Goal: Task Accomplishment & Management: Manage account settings

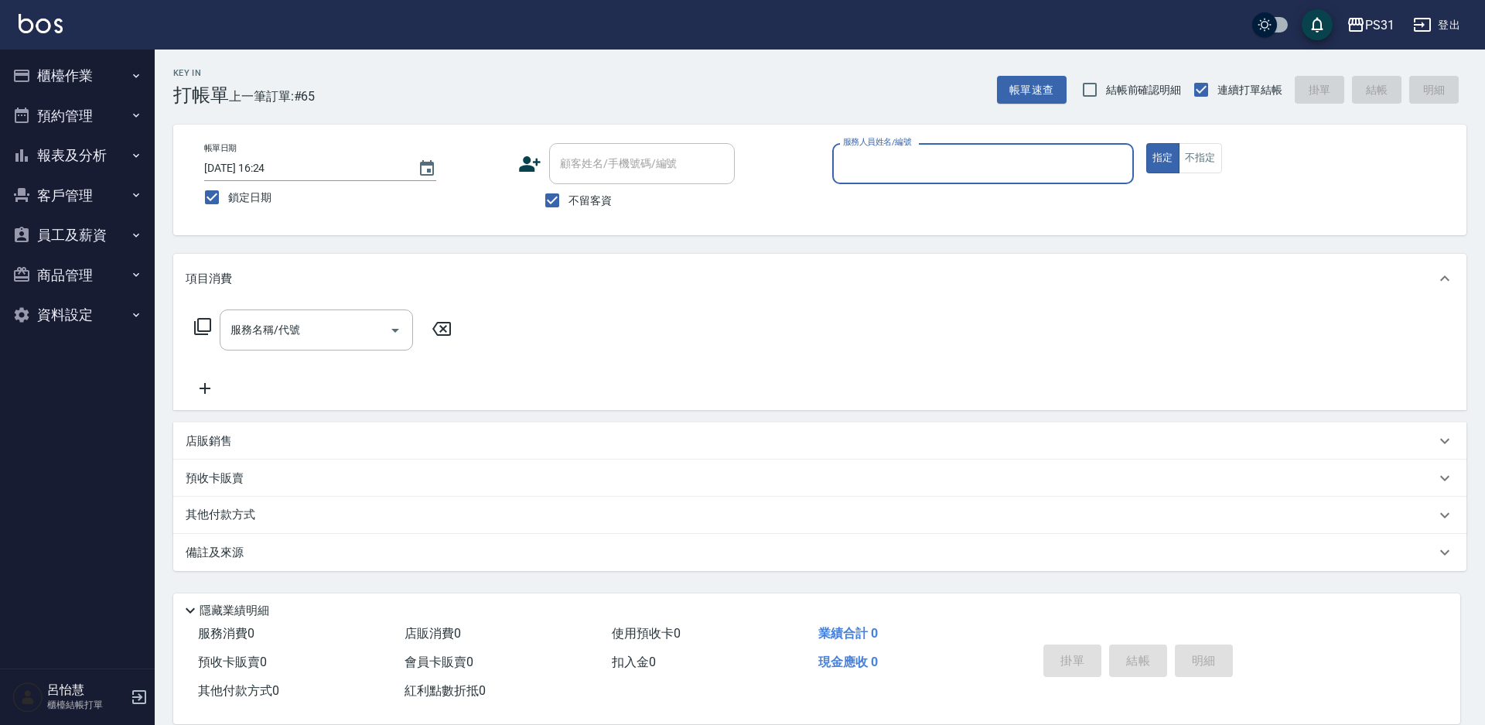
click at [138, 240] on icon "button" at bounding box center [136, 235] width 12 height 12
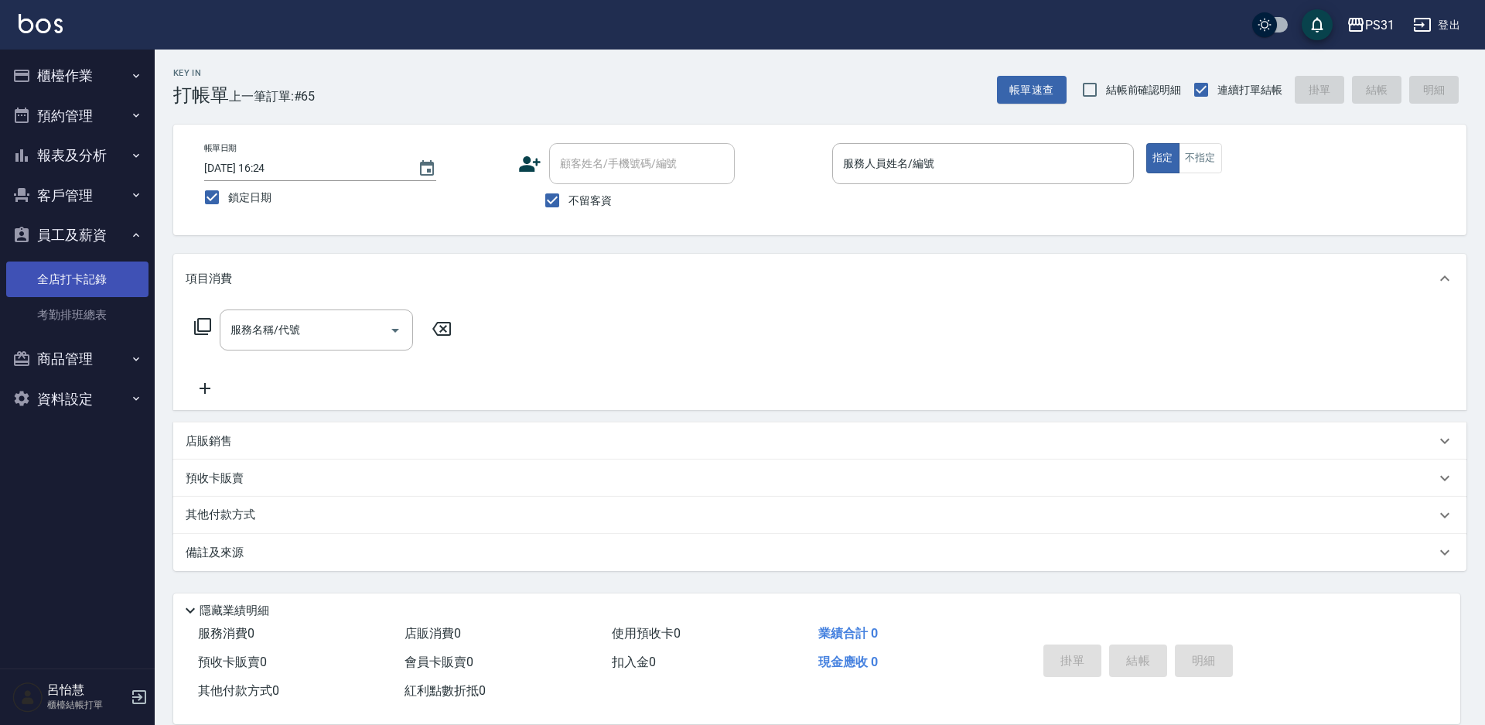
click at [97, 278] on link "全店打卡記錄" at bounding box center [77, 279] width 142 height 36
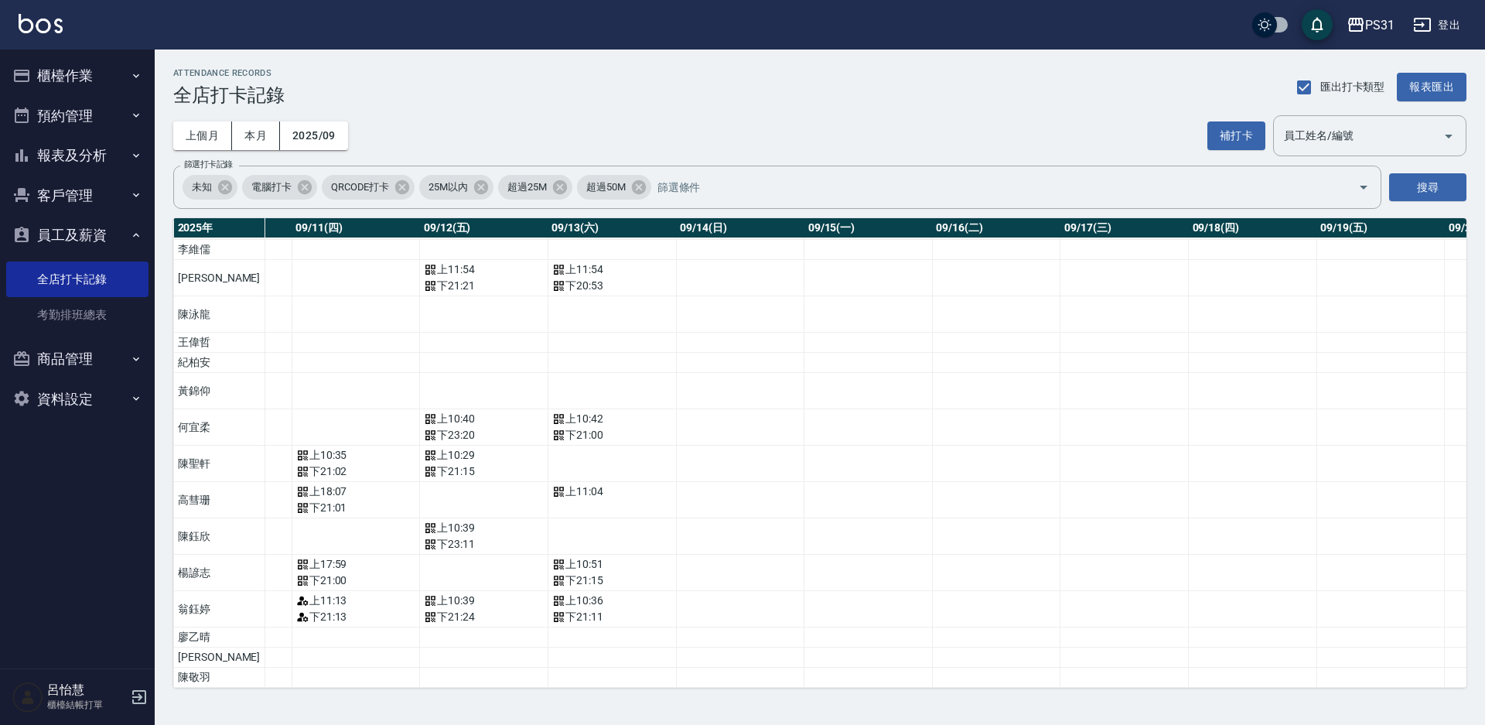
scroll to position [309, 1406]
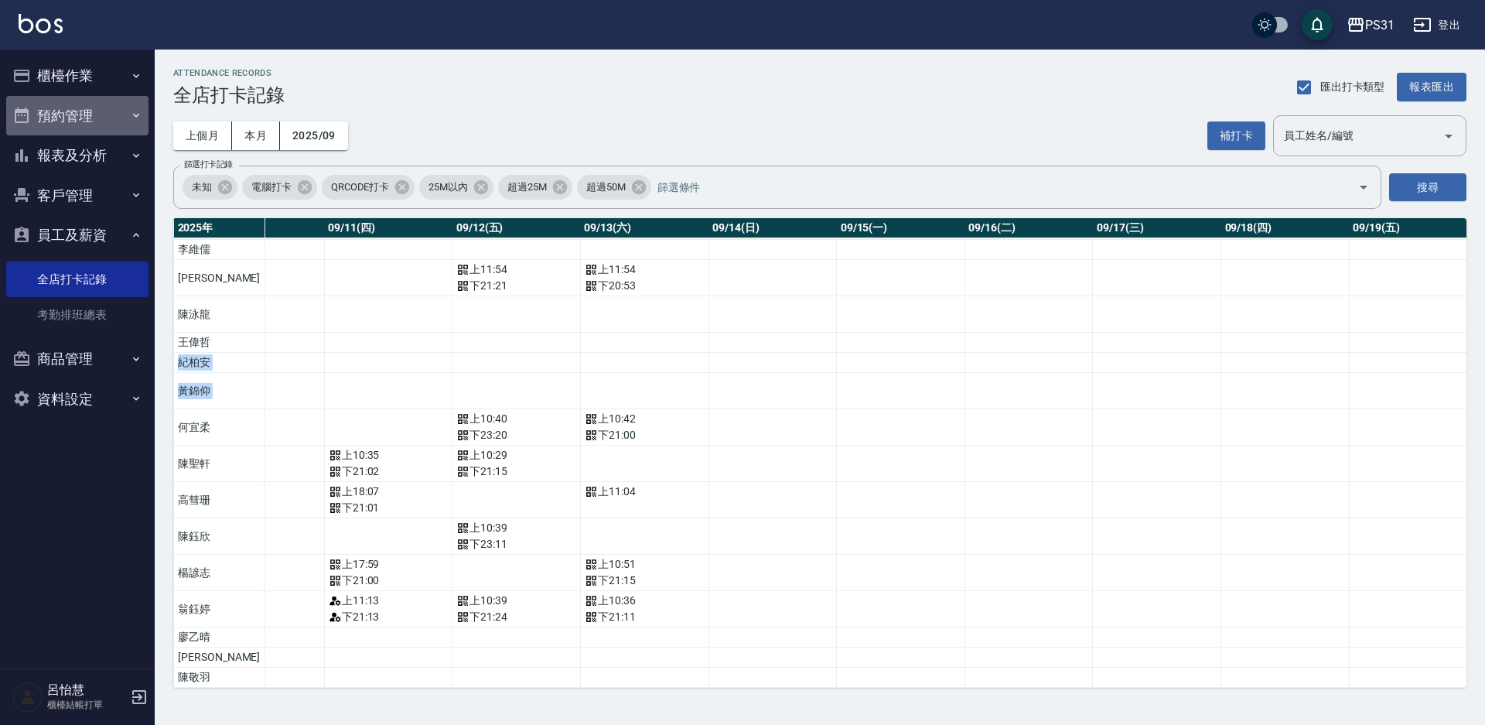
drag, startPoint x: 531, startPoint y: 430, endPoint x: 83, endPoint y: 118, distance: 546.1
click at [83, 118] on button "預約管理" at bounding box center [77, 116] width 142 height 40
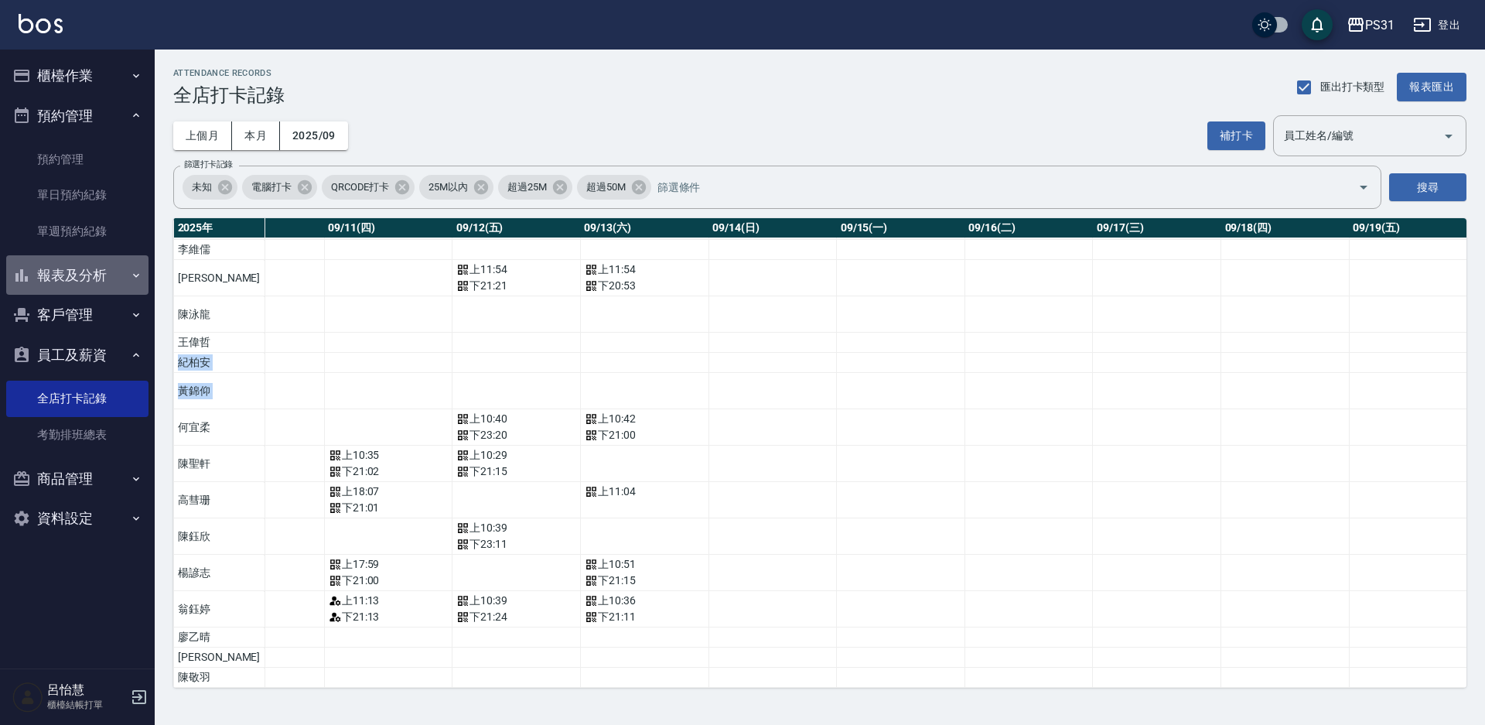
click at [102, 272] on button "報表及分析" at bounding box center [77, 275] width 142 height 40
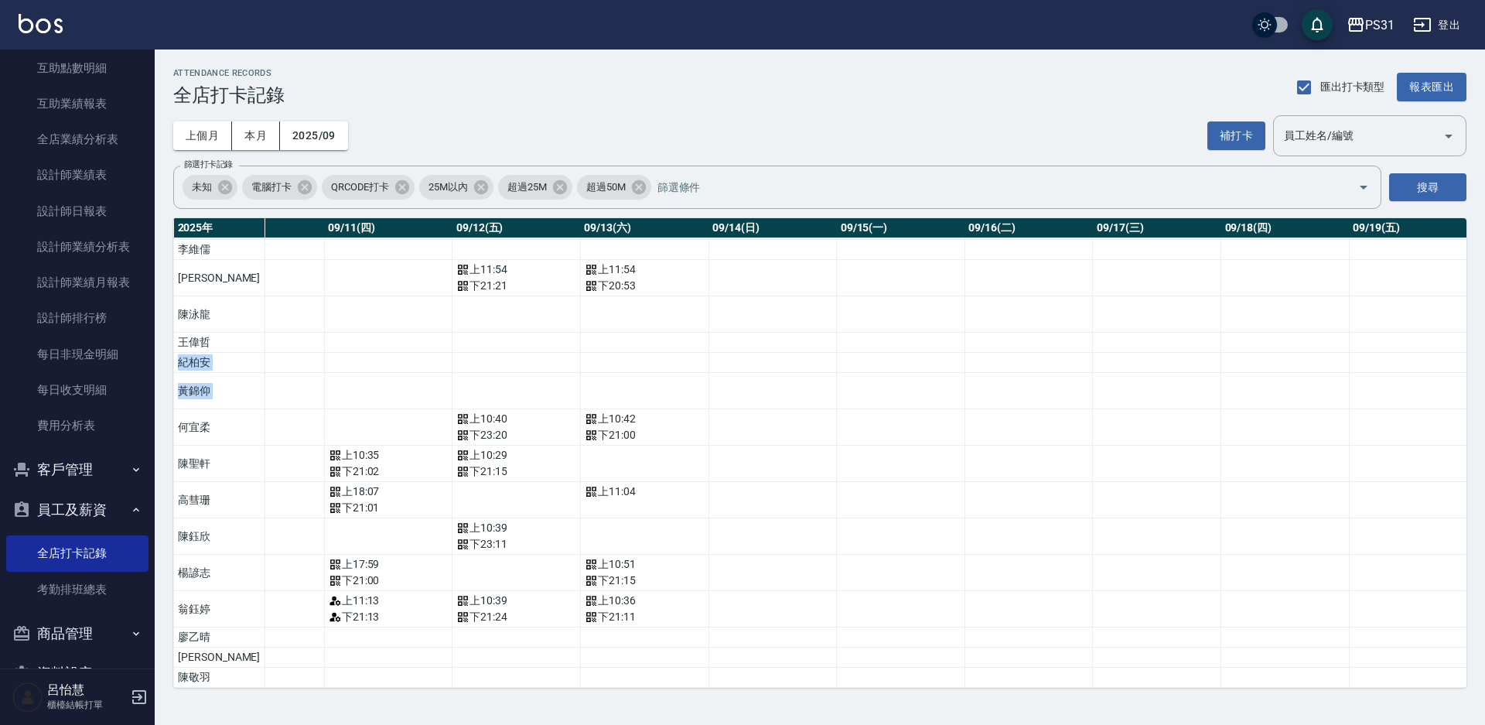
scroll to position [473, 0]
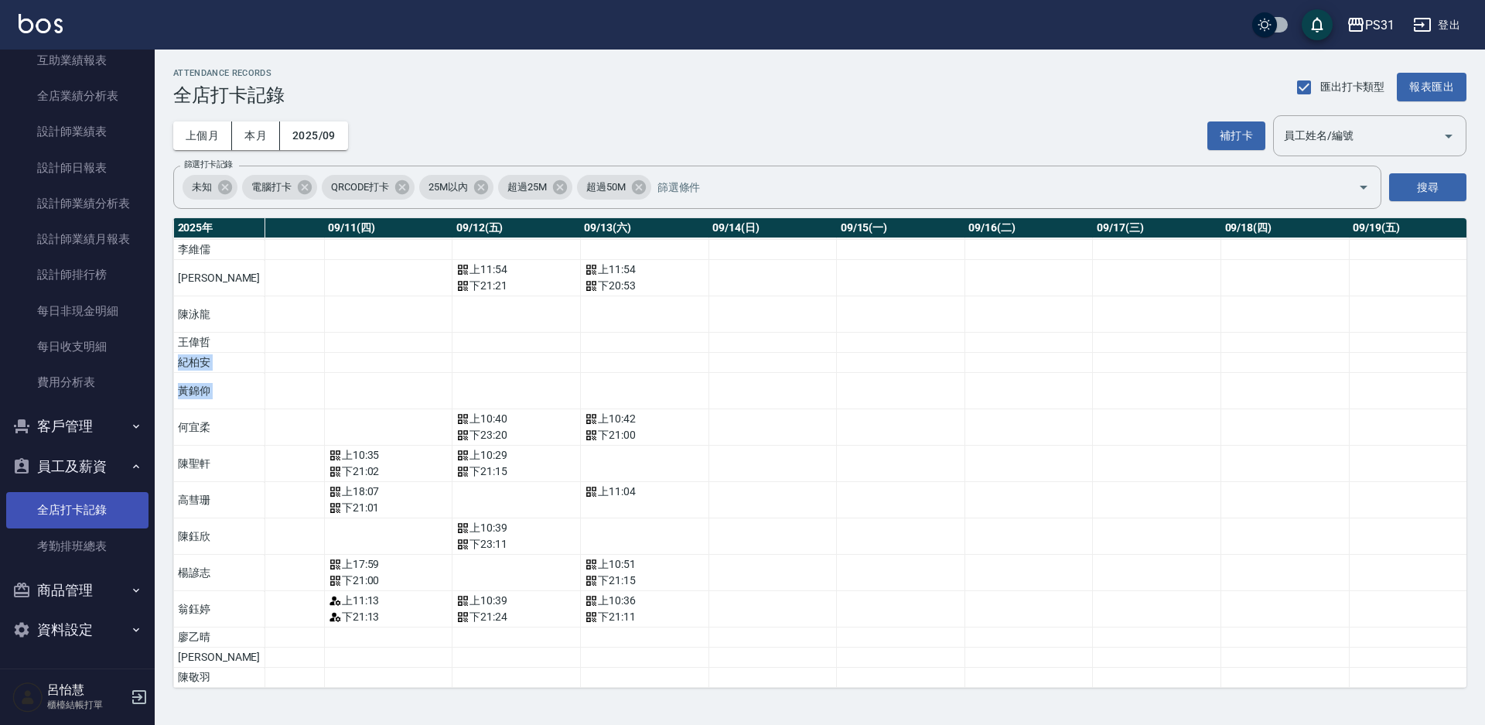
drag, startPoint x: 86, startPoint y: 515, endPoint x: 87, endPoint y: 507, distance: 7.9
click at [87, 517] on link "全店打卡記錄" at bounding box center [77, 510] width 142 height 36
click at [1238, 125] on button "補打卡" at bounding box center [1236, 135] width 58 height 29
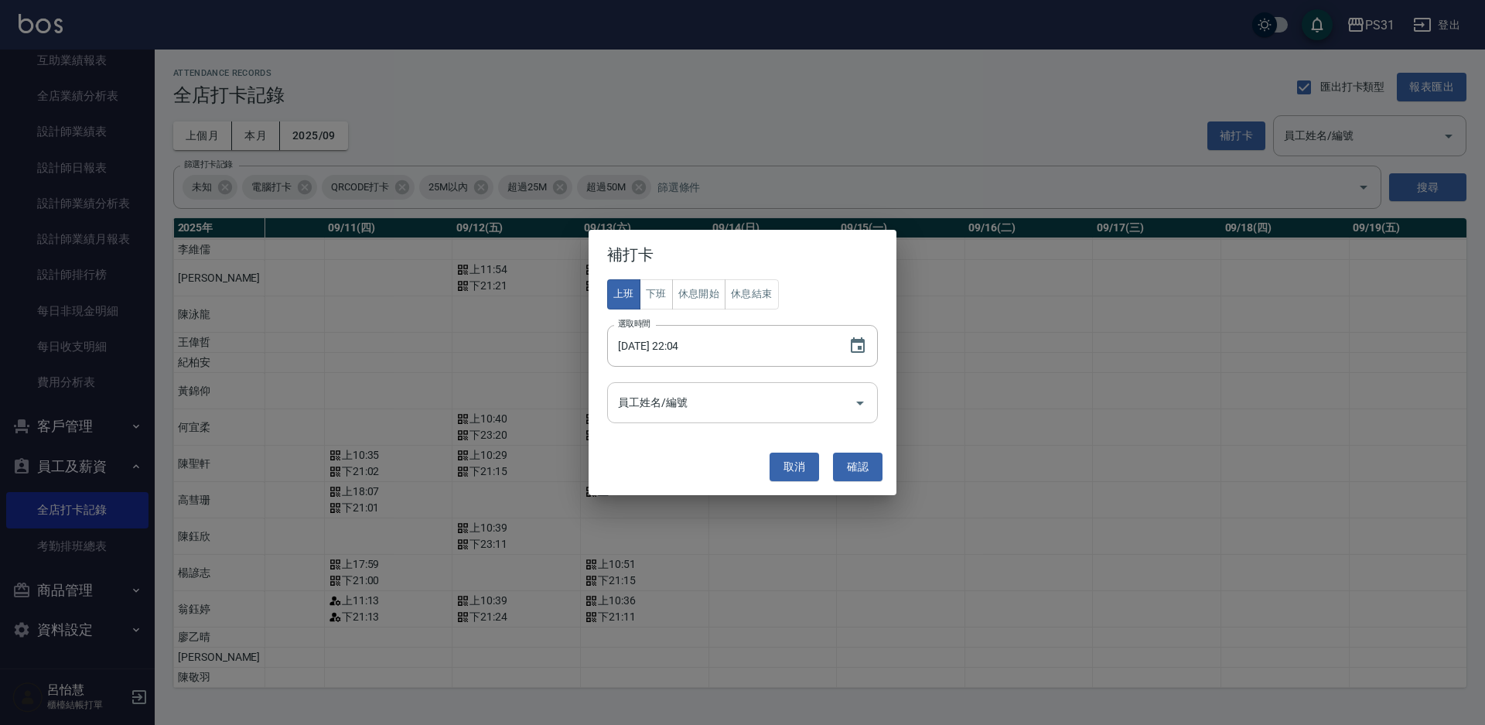
drag, startPoint x: 845, startPoint y: 413, endPoint x: 852, endPoint y: 408, distance: 8.4
click at [846, 411] on input "員工姓名/編號" at bounding box center [731, 402] width 234 height 27
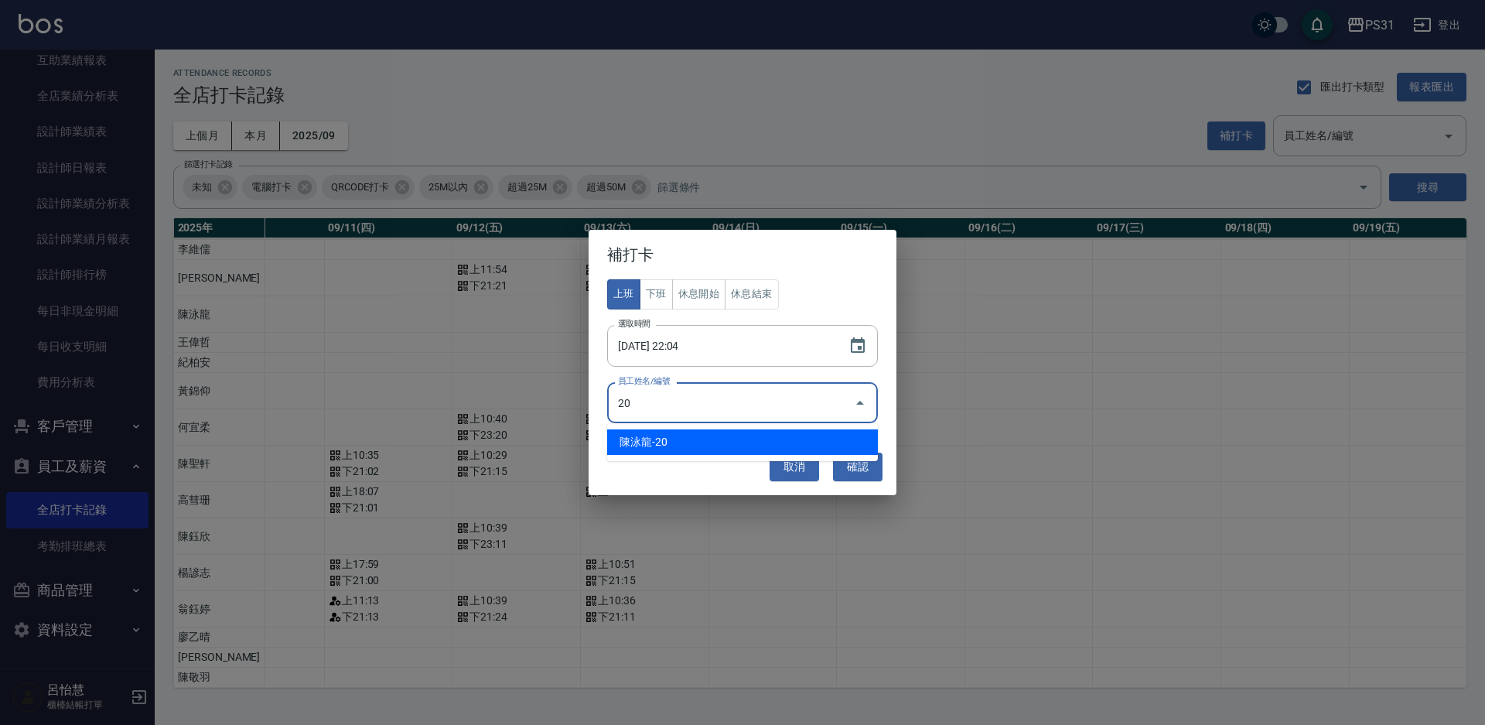
click at [755, 441] on li "陳泳龍-20" at bounding box center [742, 442] width 271 height 26
type input "陳泳龍"
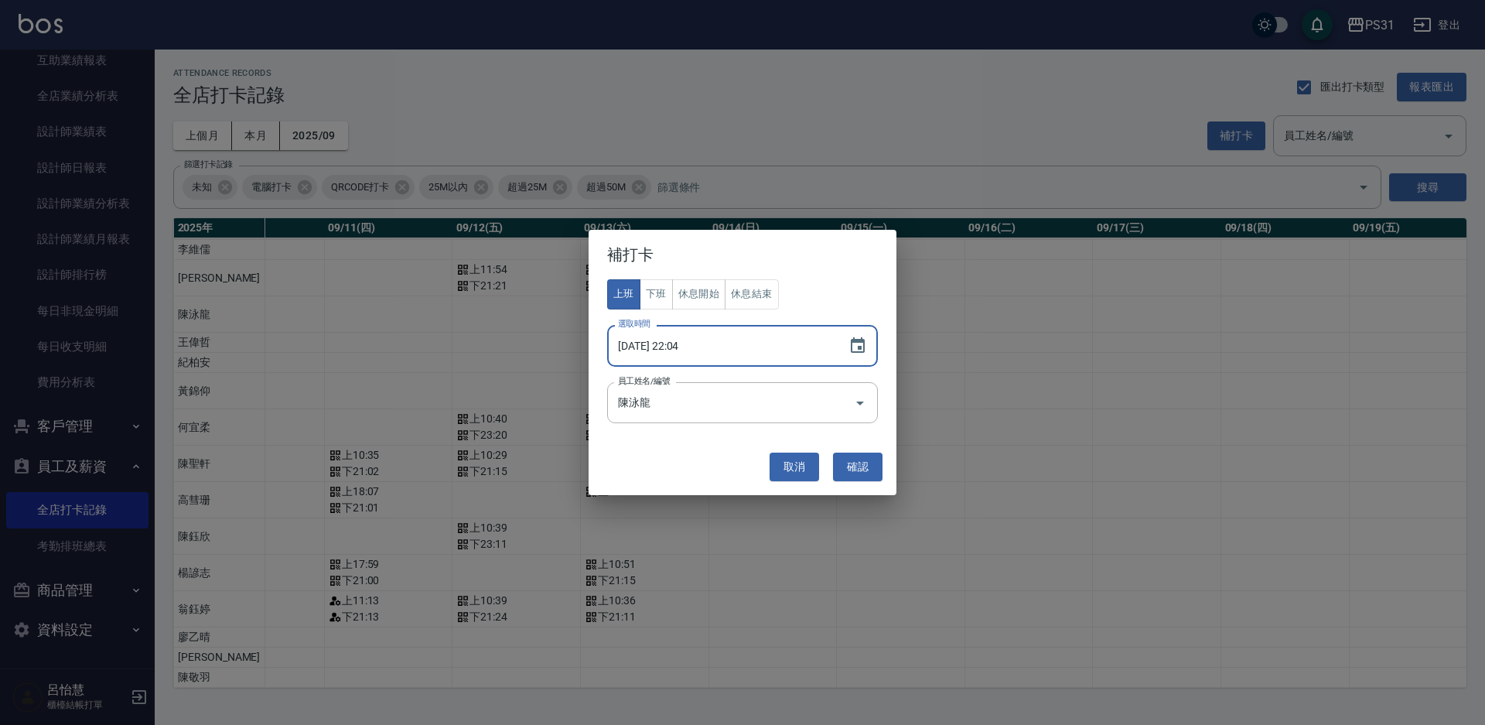
click at [732, 351] on input "[DATE] 22:04" at bounding box center [720, 346] width 226 height 42
click at [704, 349] on input "[DATE] 22:04" at bounding box center [720, 346] width 226 height 42
click at [673, 345] on input "[DATE] 22:04" at bounding box center [720, 346] width 226 height 42
type input "[DATE] 11:15"
click at [854, 462] on button "確認" at bounding box center [857, 466] width 49 height 29
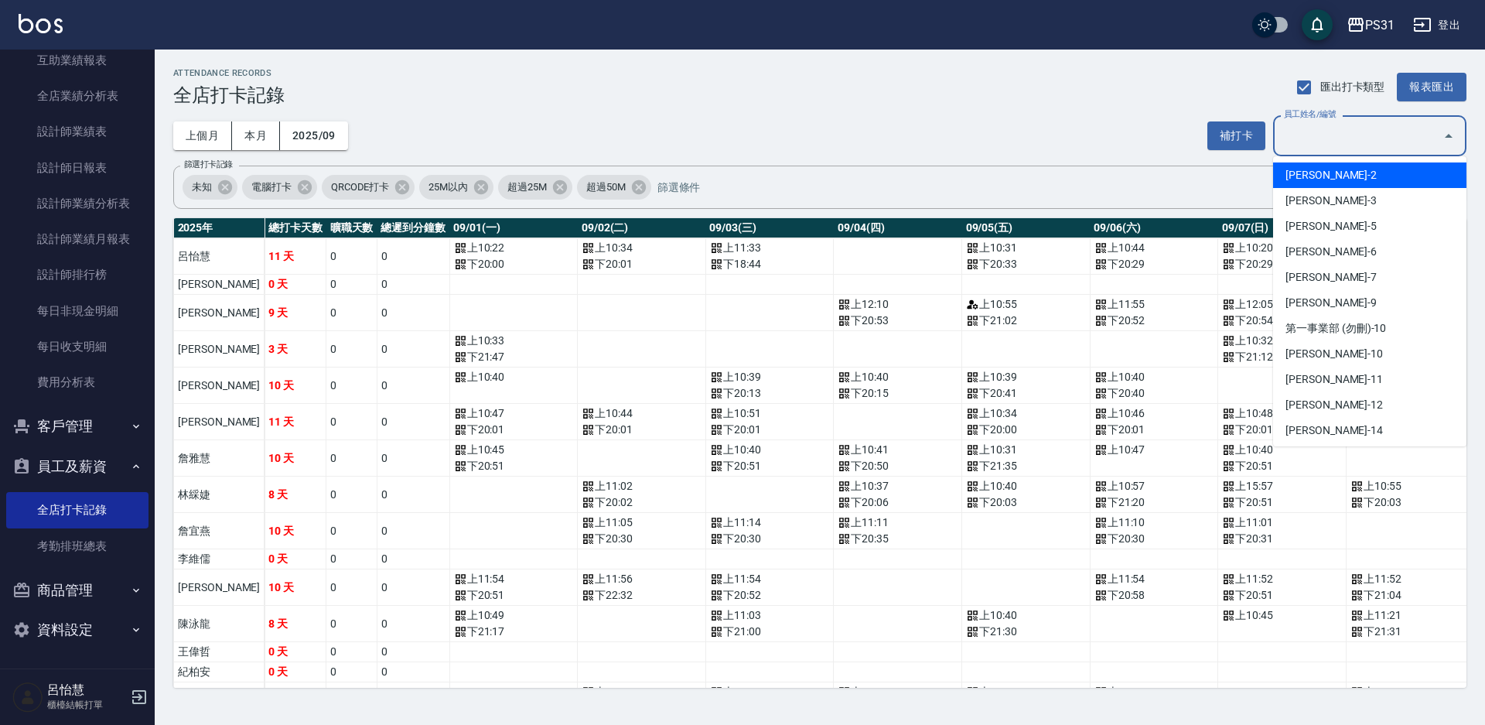
click at [1354, 135] on input "員工姓名/編號" at bounding box center [1358, 135] width 156 height 27
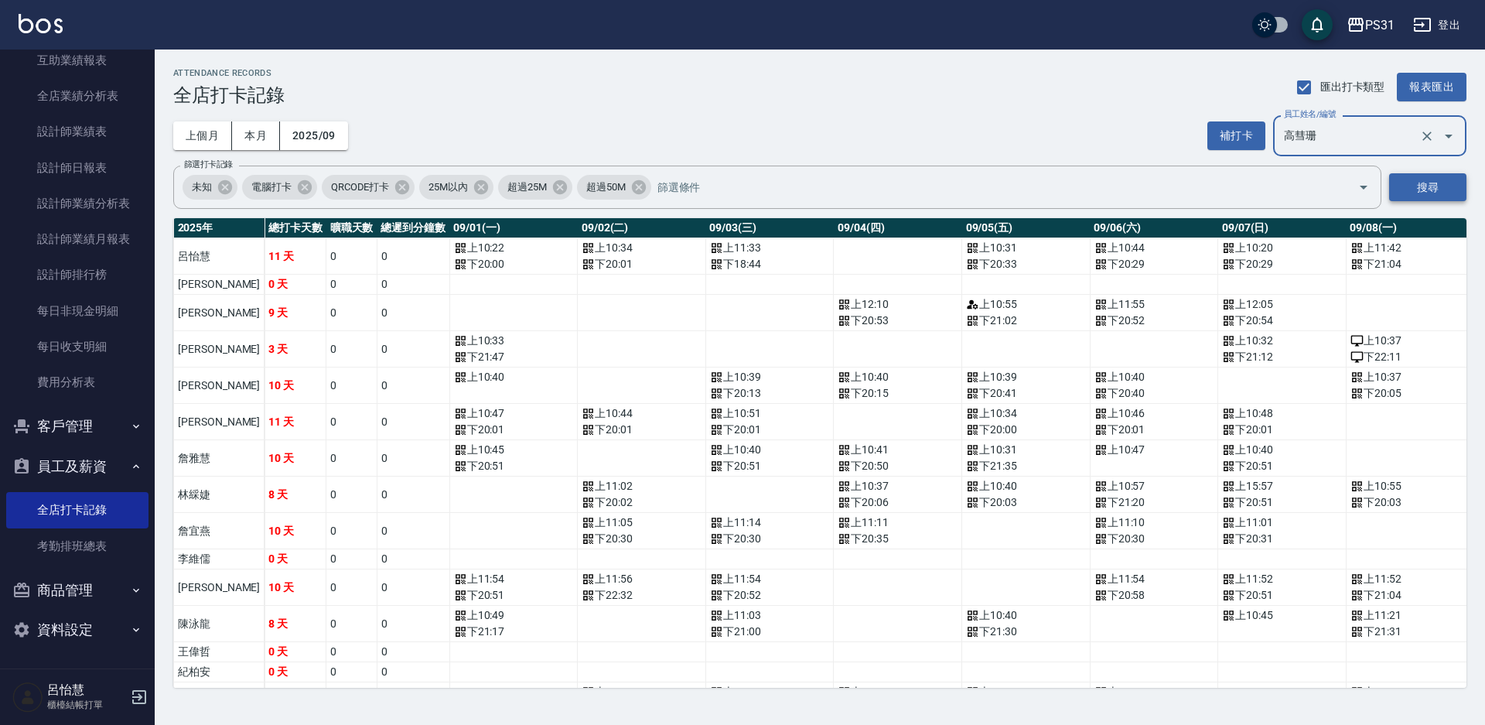
type input "高彗珊"
click at [1412, 187] on button "搜尋" at bounding box center [1427, 187] width 77 height 29
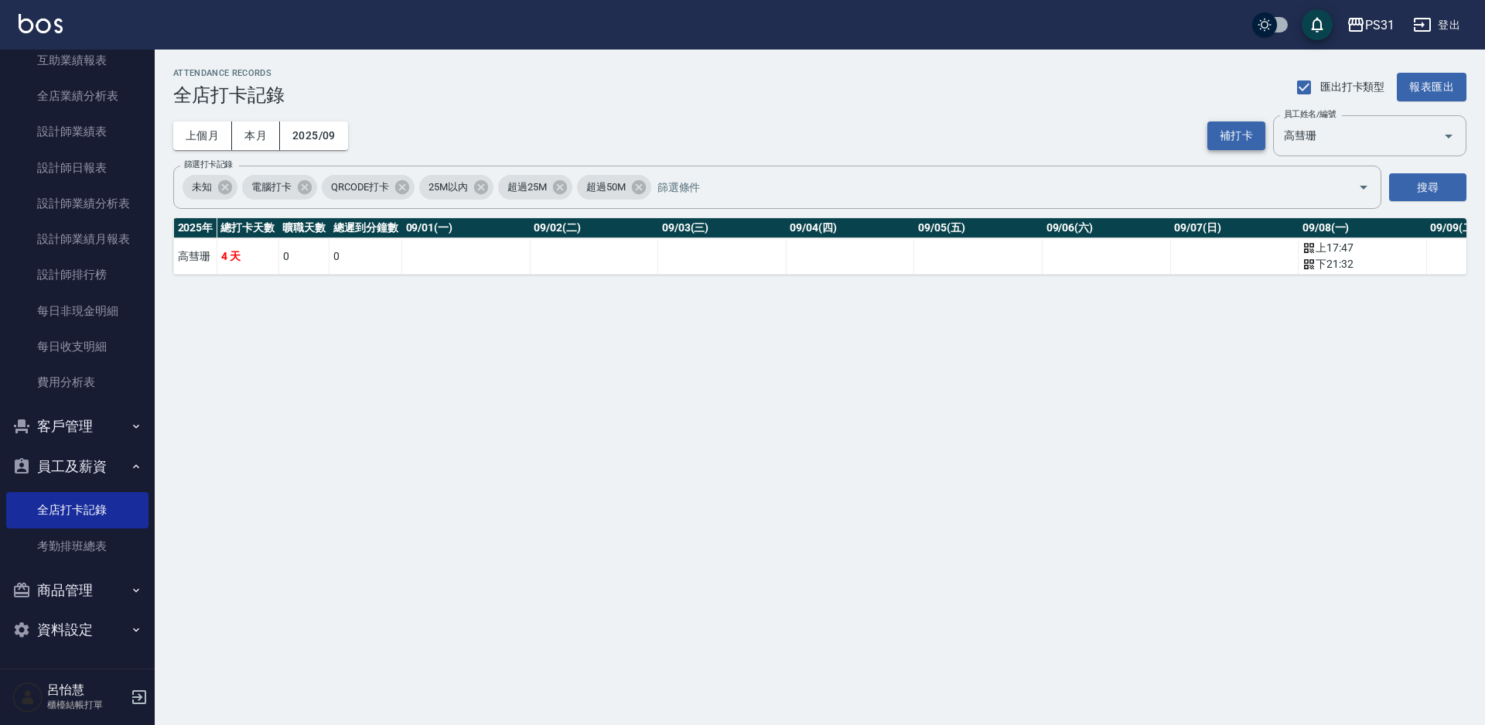
click at [1230, 136] on button "補打卡" at bounding box center [1236, 135] width 58 height 29
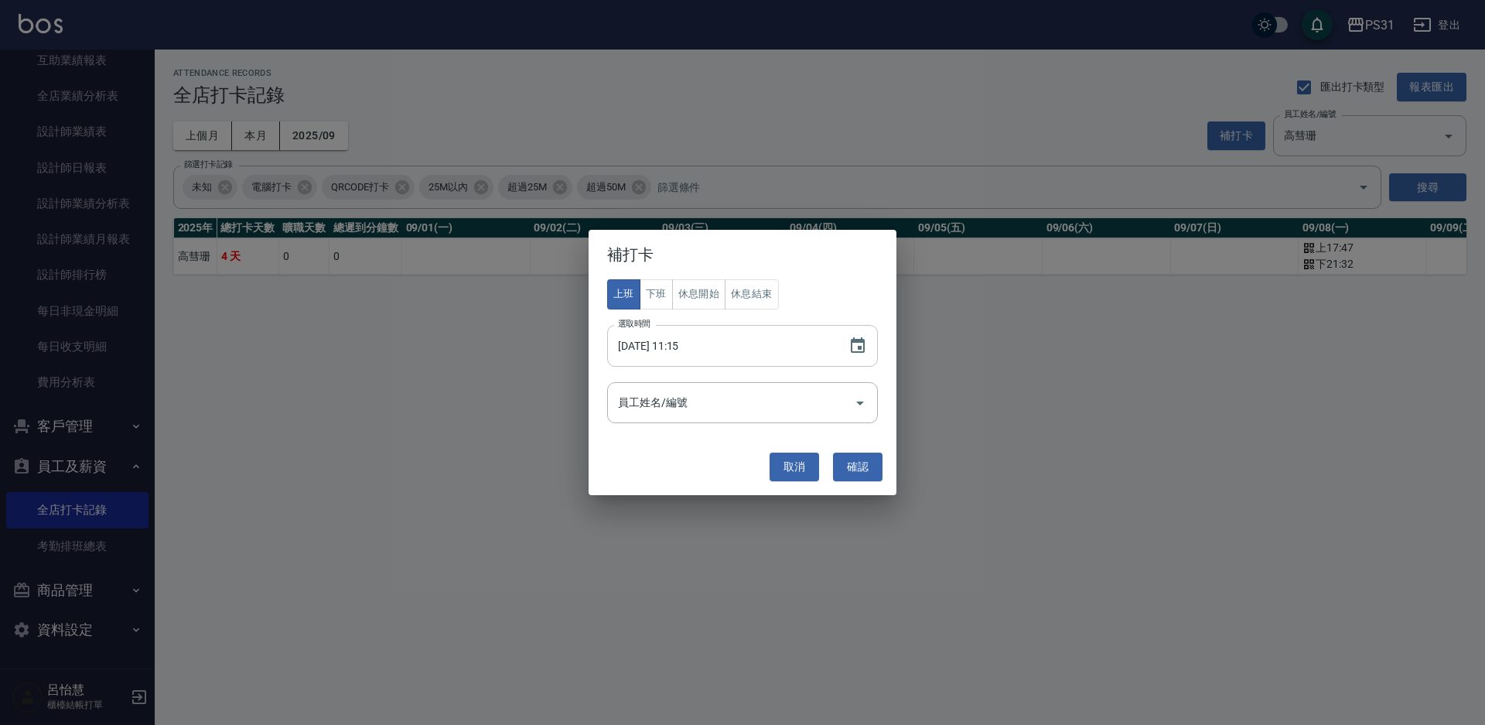
click at [671, 346] on input "[DATE] 11:15" at bounding box center [720, 346] width 226 height 42
click at [664, 292] on button "下班" at bounding box center [655, 294] width 33 height 30
click at [675, 347] on input "[DATE] 11:15" at bounding box center [720, 346] width 226 height 42
type input "[DATE] 21:15"
click at [687, 387] on div "員工姓名/編號" at bounding box center [742, 402] width 271 height 41
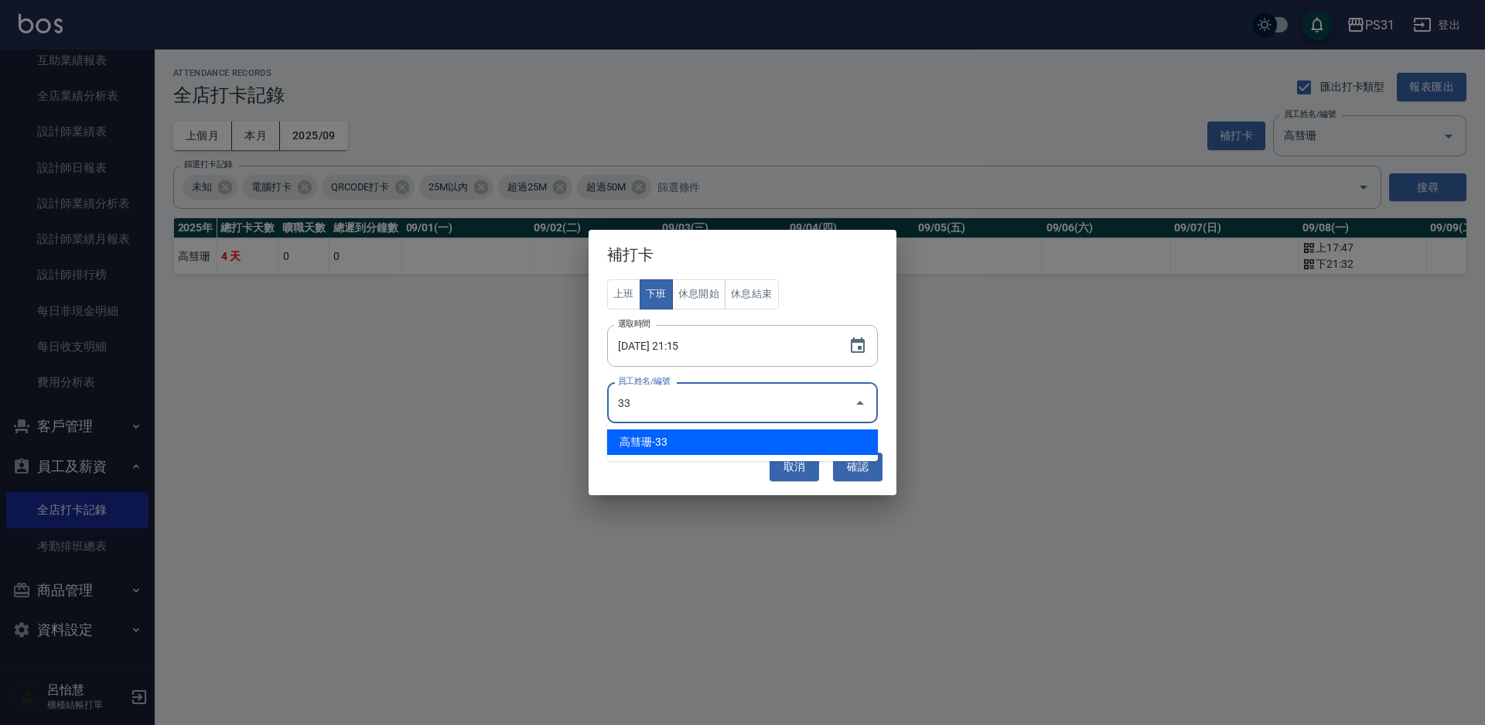
click at [727, 440] on li "高彗珊-33" at bounding box center [742, 442] width 271 height 26
type input "高彗珊"
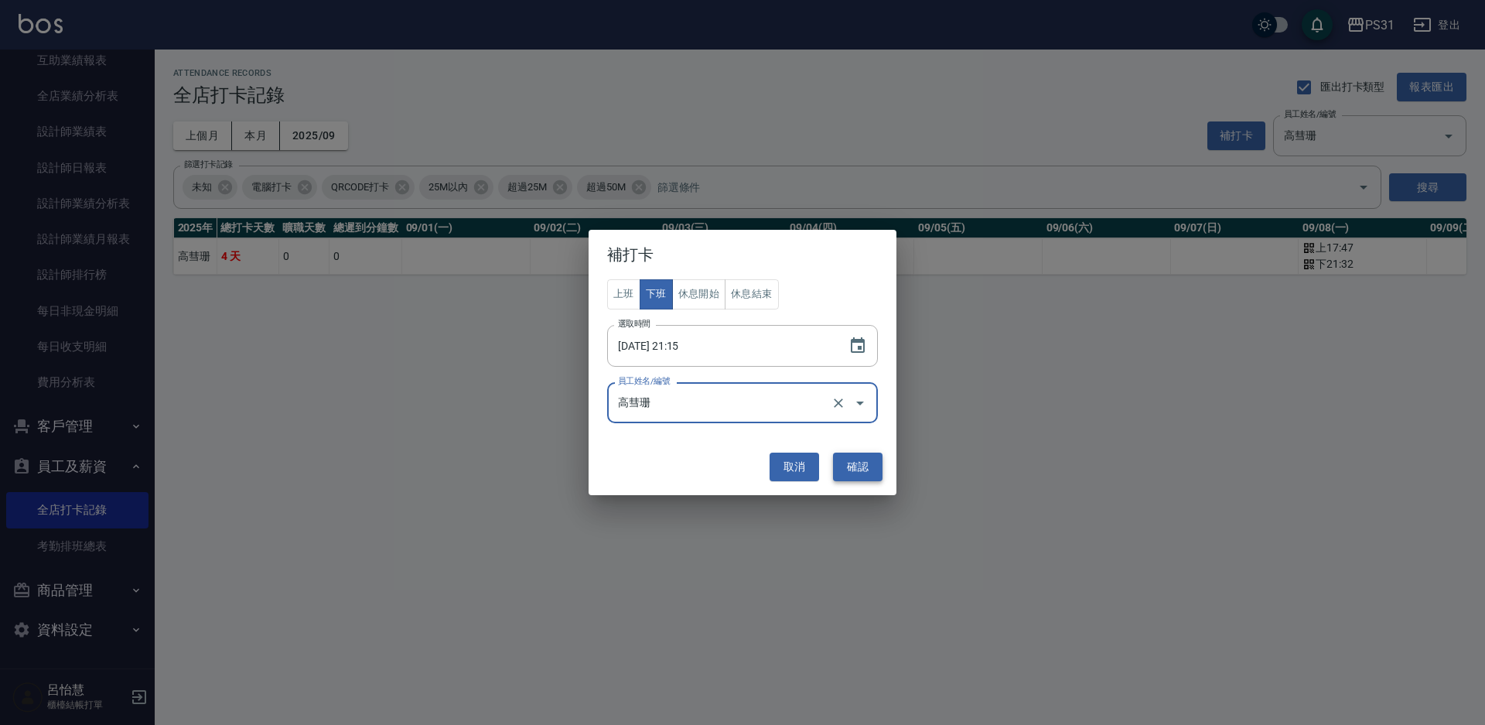
click at [870, 469] on button "確認" at bounding box center [857, 466] width 49 height 29
